Goal: Communication & Community: Ask a question

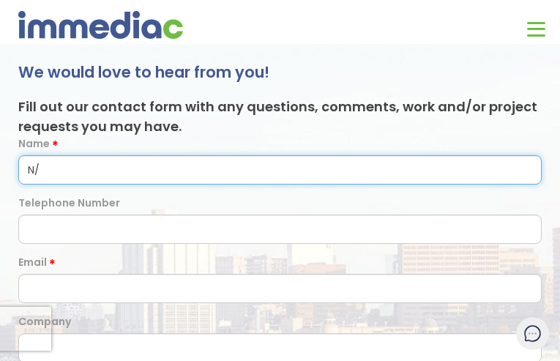
type input "N/A"
type input "[PERSON_NAME]"
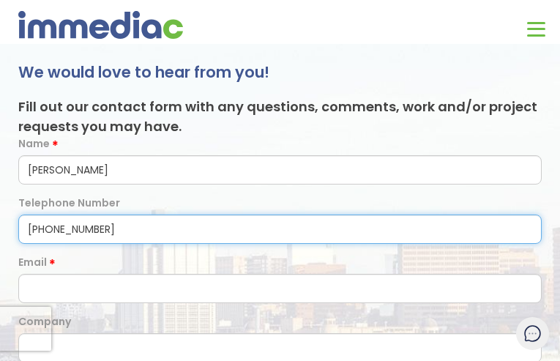
type input "[PHONE_NUMBER]"
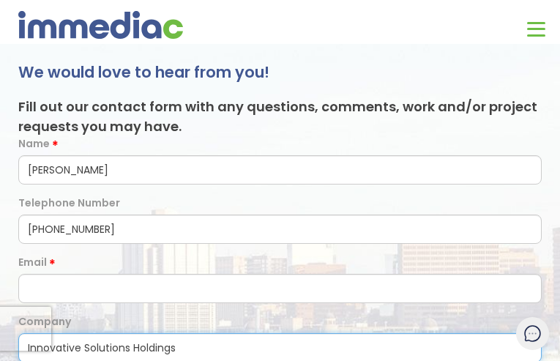
type input "Innovative Solutions Holdings"
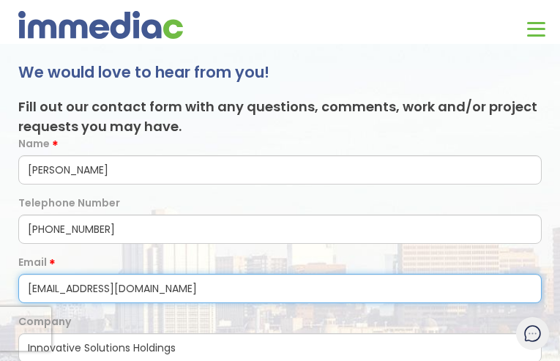
type input "[EMAIL_ADDRESS][DOMAIN_NAME]"
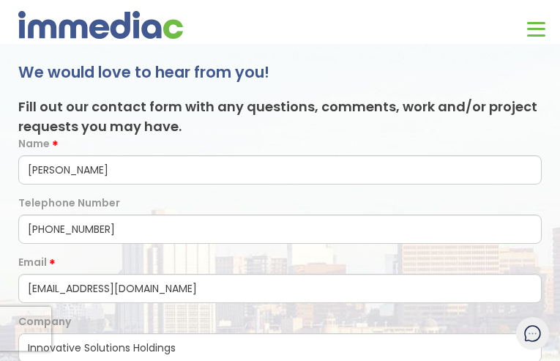
scroll to position [79, 0]
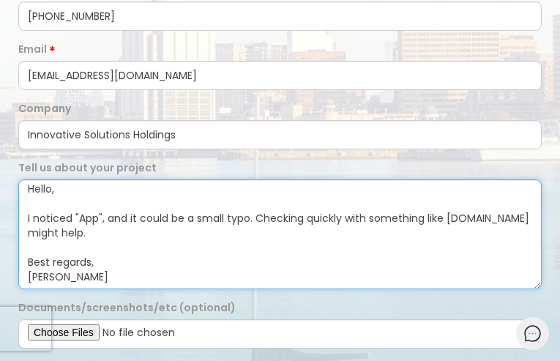
type textarea "Hello, I noticed "App", and it could be a small typo. Checking quickly with som…"
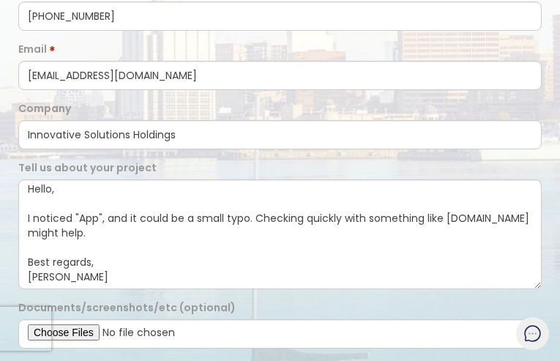
click at [28, 360] on input "Yes, I agree to receive text messages from IMMEDIAC WORLDWIDE INCORPORATED at t…" at bounding box center [23, 368] width 10 height 10
radio input "true"
